Goal: Task Accomplishment & Management: Manage account settings

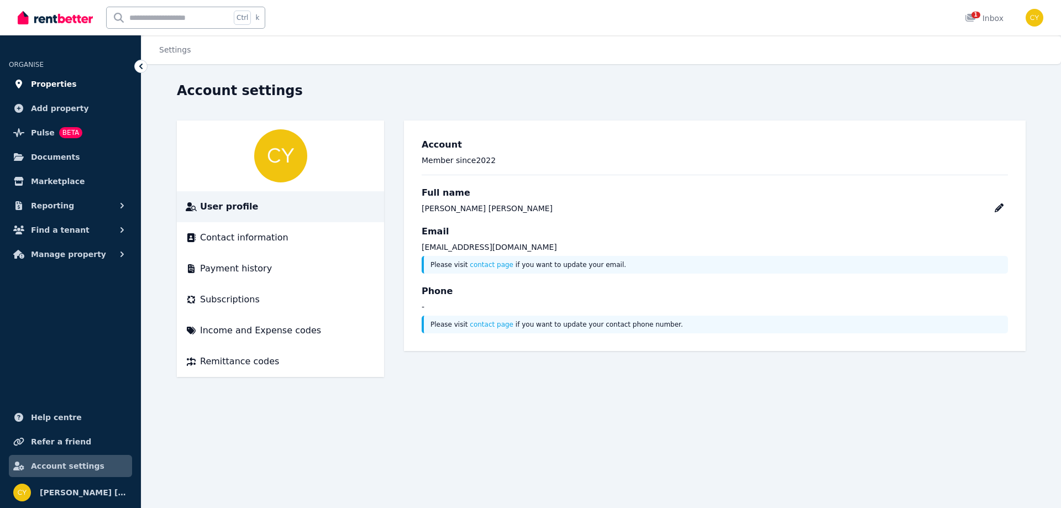
click at [63, 91] on link "Properties" at bounding box center [70, 84] width 123 height 22
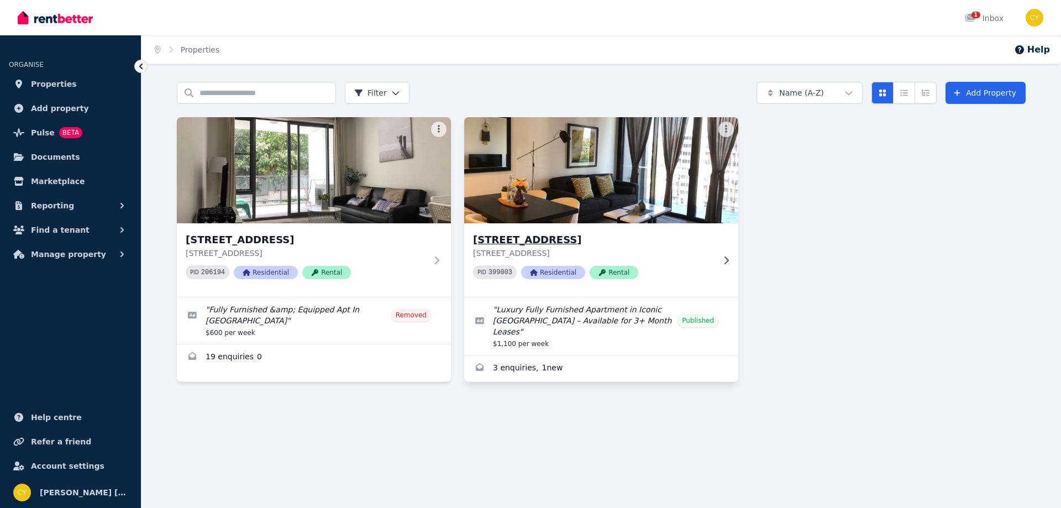
click at [593, 248] on p "[STREET_ADDRESS]" at bounding box center [593, 253] width 241 height 11
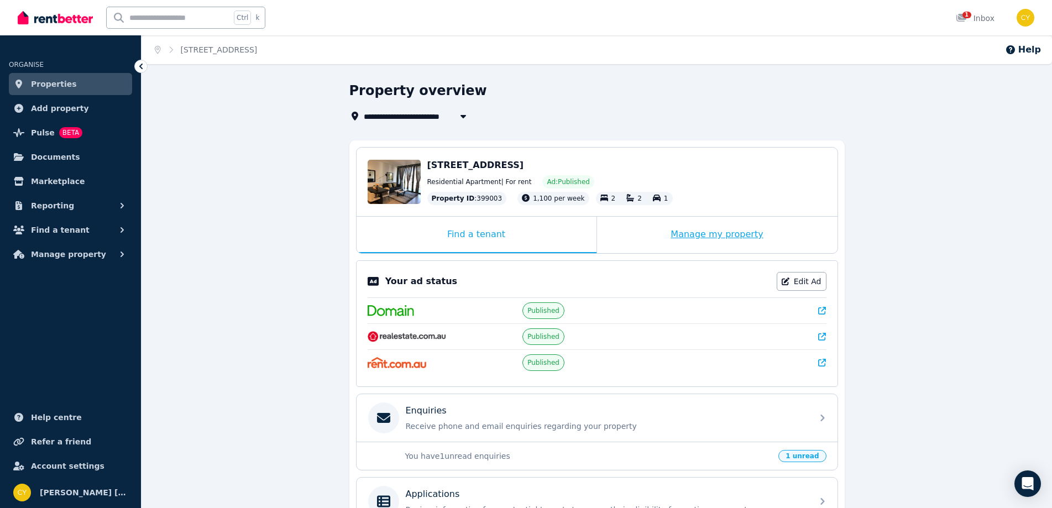
click at [742, 240] on div "Manage my property" at bounding box center [717, 235] width 240 height 36
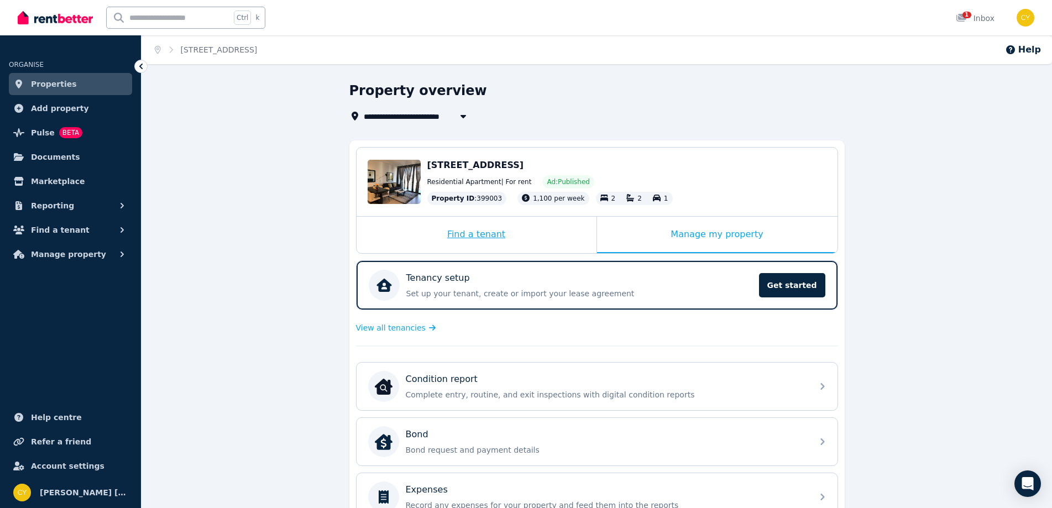
click at [520, 233] on div "Find a tenant" at bounding box center [477, 235] width 240 height 36
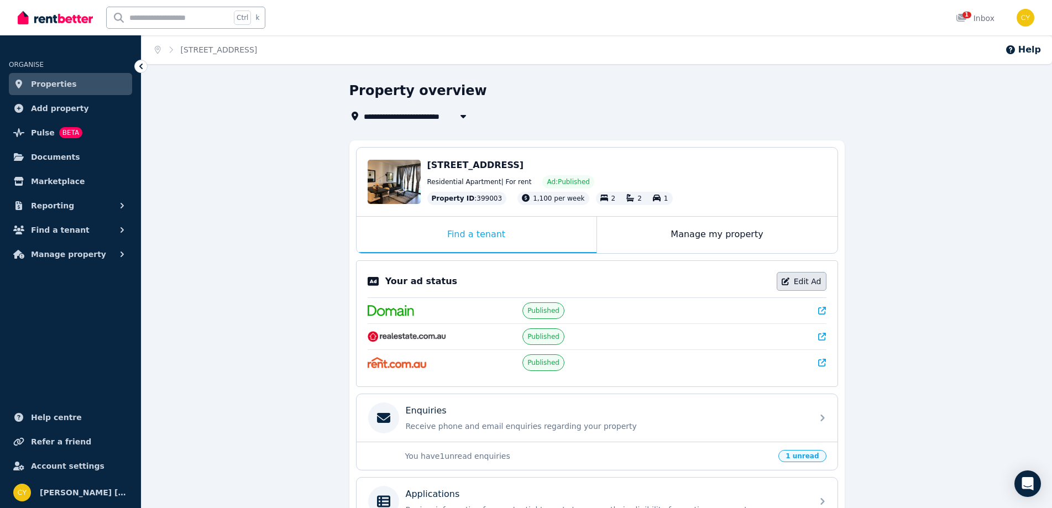
click at [806, 274] on link "Edit Ad" at bounding box center [802, 281] width 50 height 19
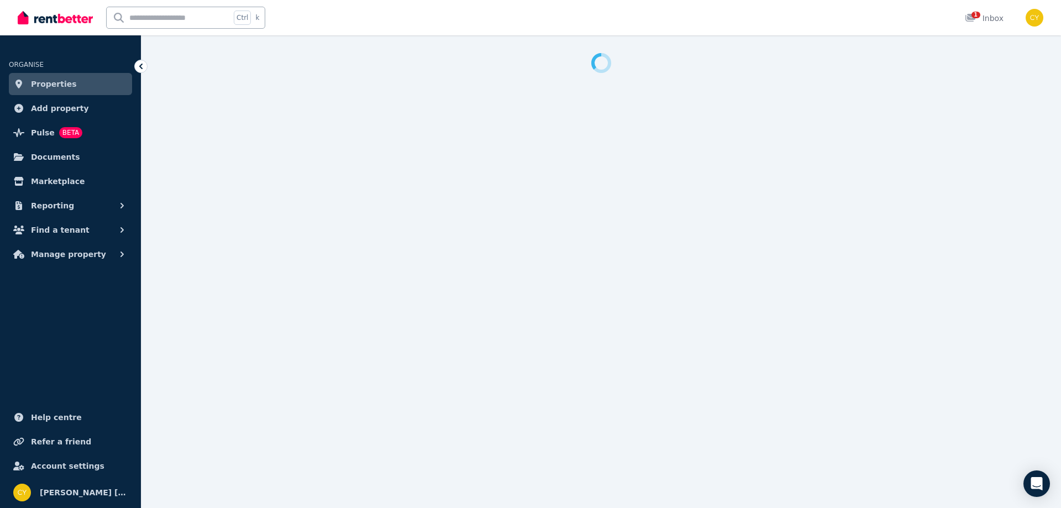
select select "**********"
